Goal: Information Seeking & Learning: Learn about a topic

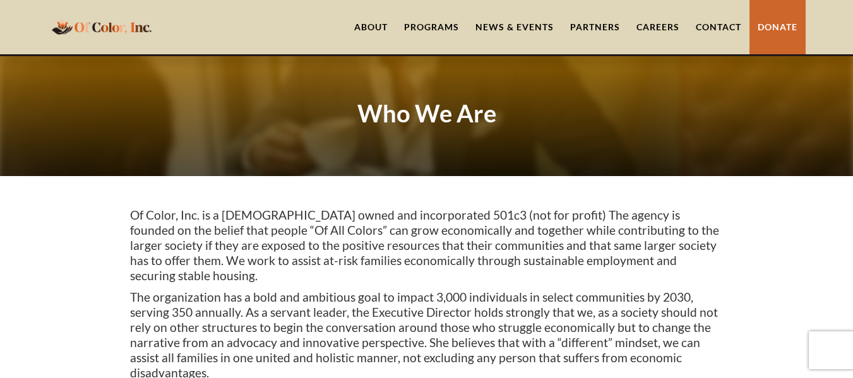
click at [427, 21] on div "Programs" at bounding box center [431, 27] width 55 height 13
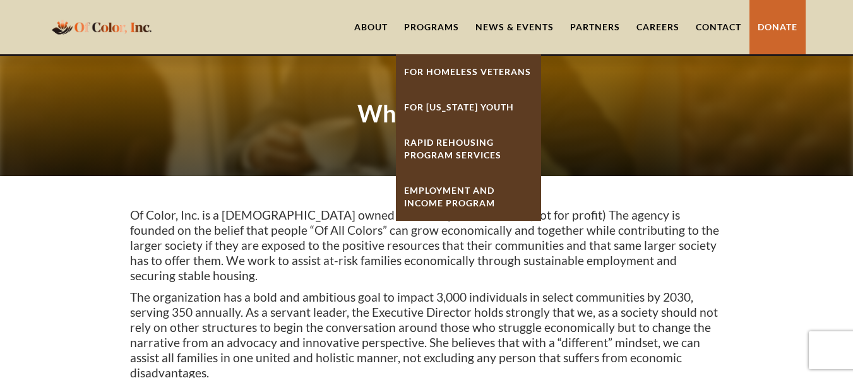
click at [424, 69] on link "For Homeless Veterans" at bounding box center [468, 71] width 145 height 35
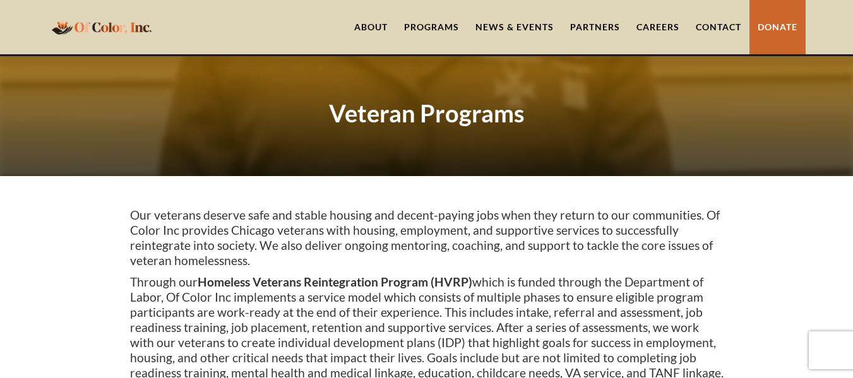
click at [433, 30] on div "Programs" at bounding box center [431, 27] width 55 height 13
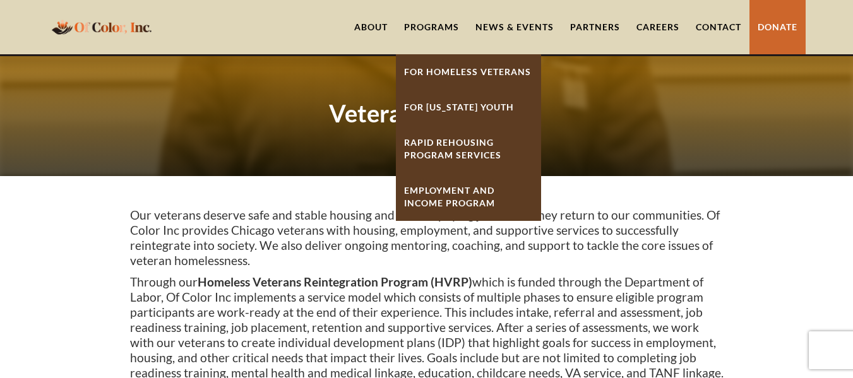
click at [442, 107] on link "For [US_STATE] Youth" at bounding box center [468, 107] width 145 height 35
